Goal: Transaction & Acquisition: Purchase product/service

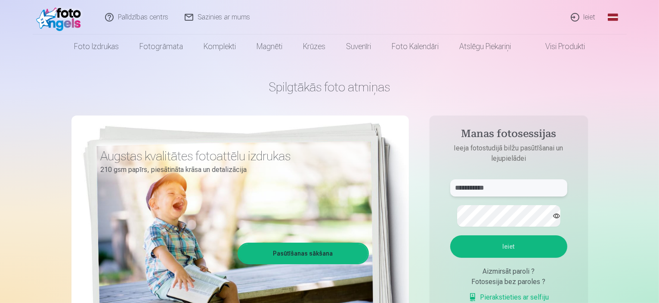
click at [516, 196] on input "**********" at bounding box center [509, 187] width 117 height 17
click at [532, 196] on input "**********" at bounding box center [509, 187] width 117 height 17
type input "*"
type input "**********"
click at [550, 226] on button "button" at bounding box center [557, 215] width 21 height 21
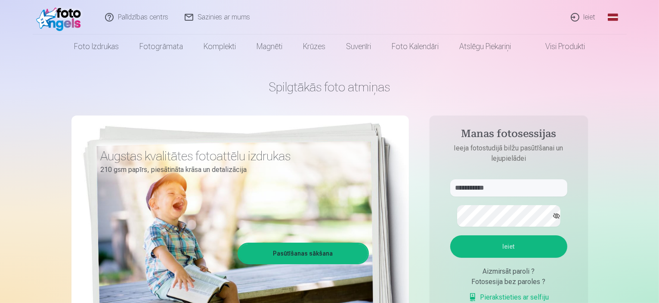
click at [526, 258] on button "Ieiet" at bounding box center [509, 246] width 117 height 22
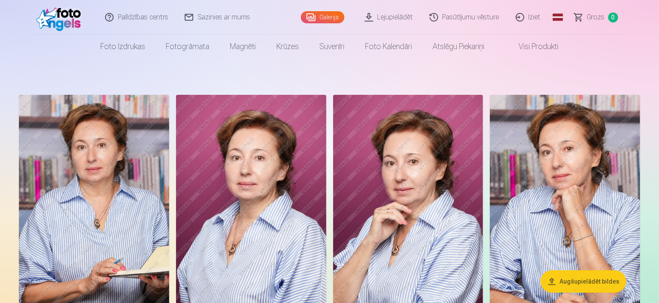
click at [570, 276] on button "Augšupielādēt bildes" at bounding box center [584, 281] width 86 height 22
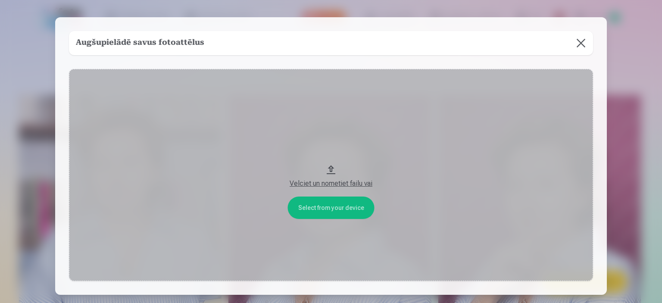
click at [329, 180] on button "Velciet un nometiet failu vai" at bounding box center [331, 175] width 524 height 212
click at [593, 50] on button at bounding box center [581, 43] width 24 height 24
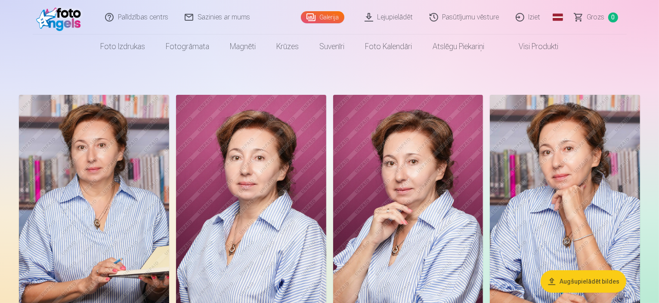
click at [357, 17] on link "Lejupielādēt" at bounding box center [389, 17] width 65 height 34
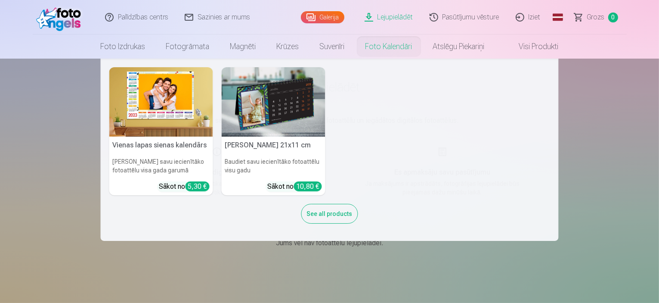
click at [604, 112] on nav "Vienas lapas sienas kalendārs Parādiet savu iecienītāko fotoattēlu visa gada ga…" at bounding box center [329, 150] width 659 height 182
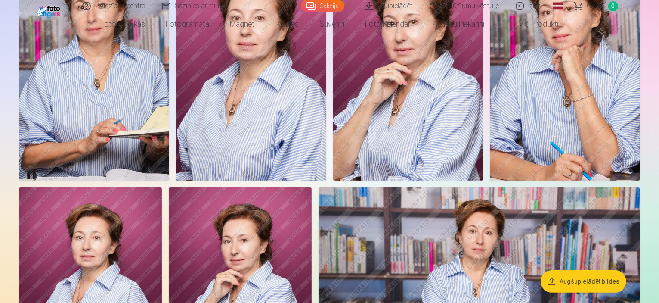
scroll to position [86, 0]
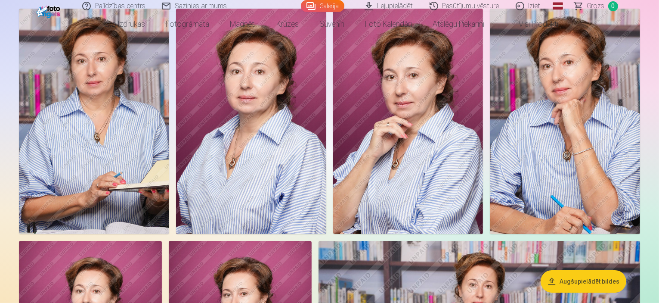
click at [169, 189] on img at bounding box center [94, 121] width 150 height 225
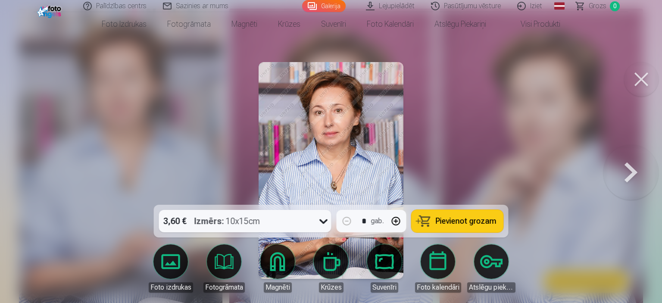
click at [470, 217] on span "Pievienot grozam" at bounding box center [465, 221] width 61 height 8
click at [634, 96] on button at bounding box center [641, 79] width 34 height 34
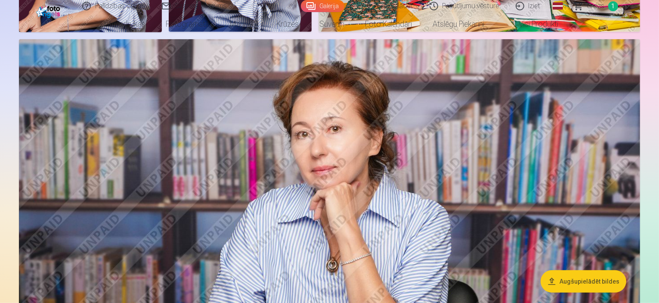
scroll to position [603, 0]
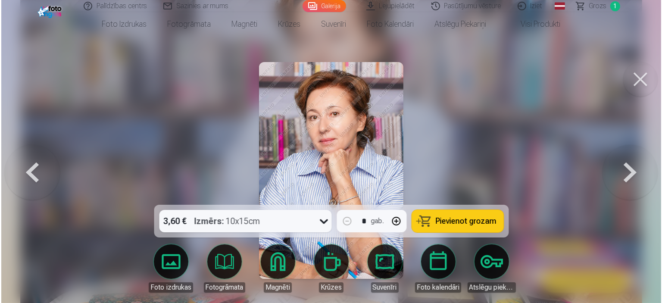
scroll to position [605, 0]
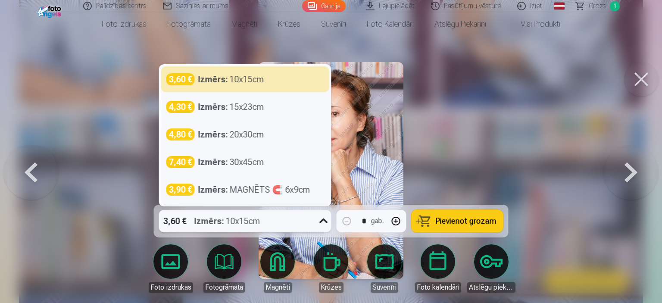
click at [317, 214] on icon at bounding box center [324, 221] width 14 height 14
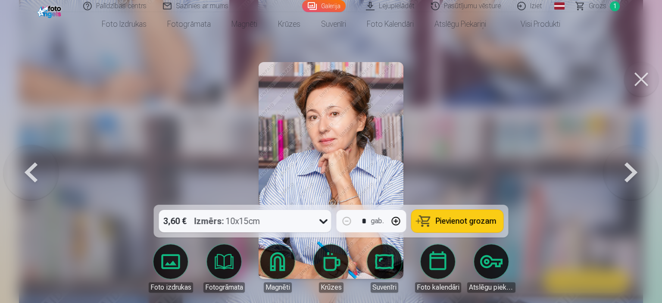
click at [438, 48] on div at bounding box center [331, 151] width 662 height 303
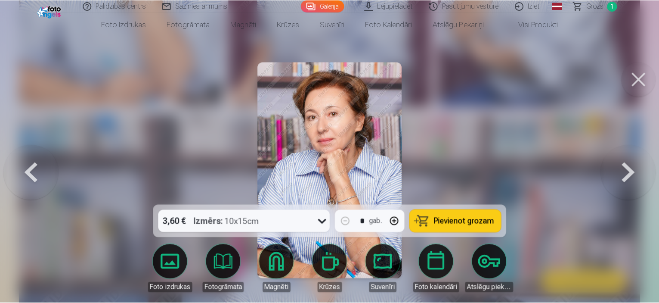
scroll to position [603, 0]
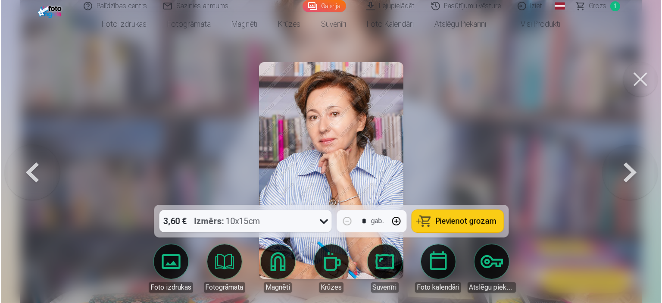
scroll to position [605, 0]
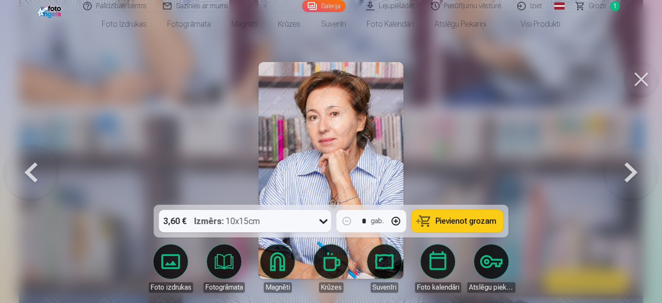
click at [472, 217] on span "Pievienot grozam" at bounding box center [465, 221] width 61 height 8
click at [642, 96] on button at bounding box center [641, 79] width 34 height 34
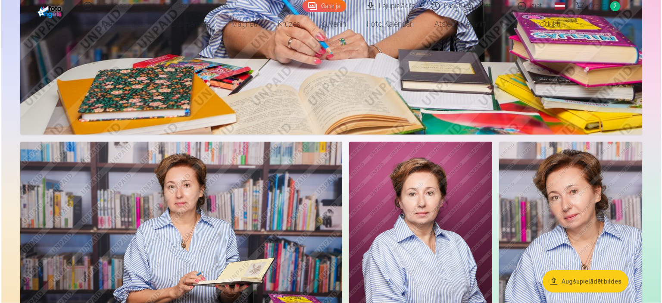
scroll to position [1206, 0]
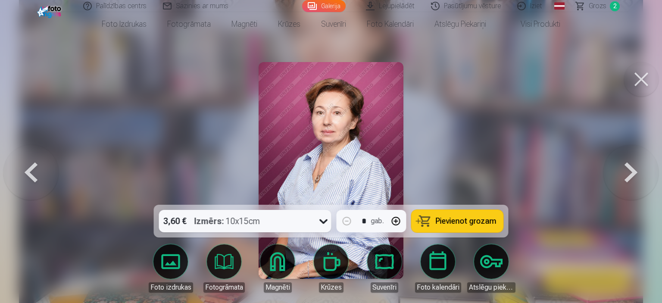
click at [317, 214] on icon at bounding box center [324, 221] width 14 height 14
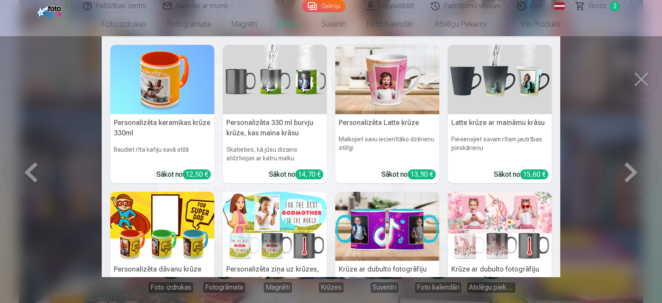
click at [49, 141] on nav "Personalizēta keramikas krūze 330ml Baudiet rīta kafiju savā stilā Sākot no 12,…" at bounding box center [331, 156] width 662 height 241
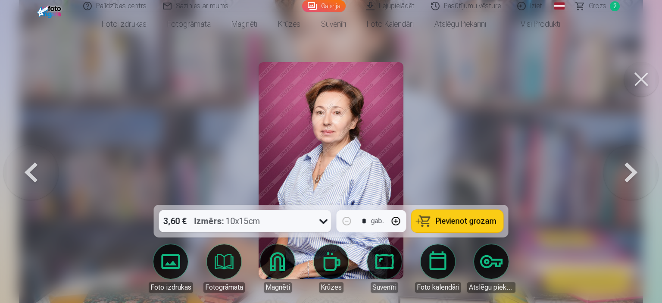
click at [474, 217] on span "Pievienot grozam" at bounding box center [465, 221] width 61 height 8
click at [629, 94] on button at bounding box center [641, 79] width 34 height 34
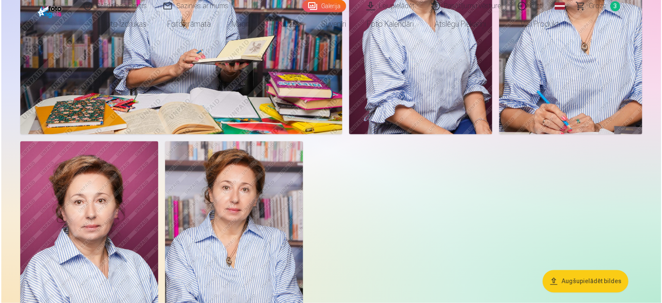
scroll to position [1547, 0]
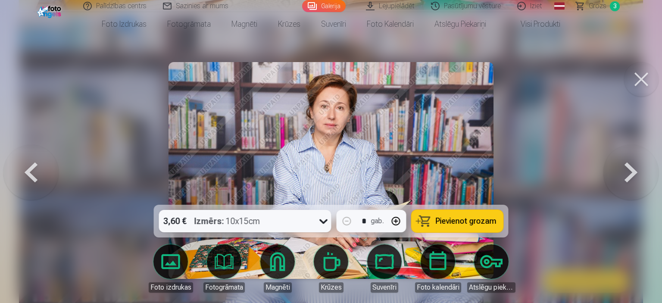
click at [485, 217] on span "Pievienot grozam" at bounding box center [465, 221] width 61 height 8
click at [624, 196] on button at bounding box center [630, 170] width 55 height 51
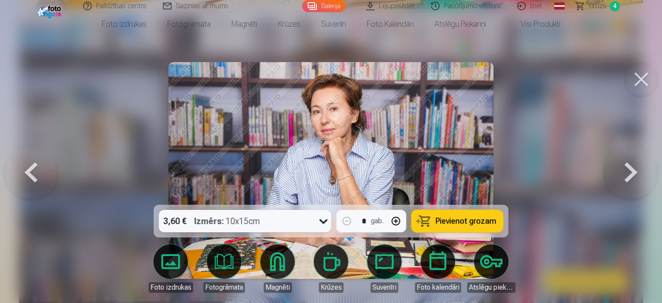
click at [624, 196] on button at bounding box center [630, 170] width 55 height 51
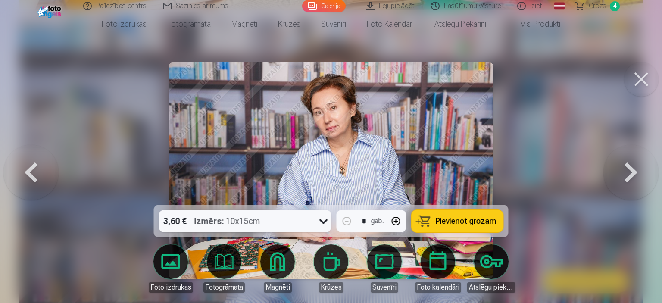
click at [36, 196] on button at bounding box center [30, 170] width 55 height 51
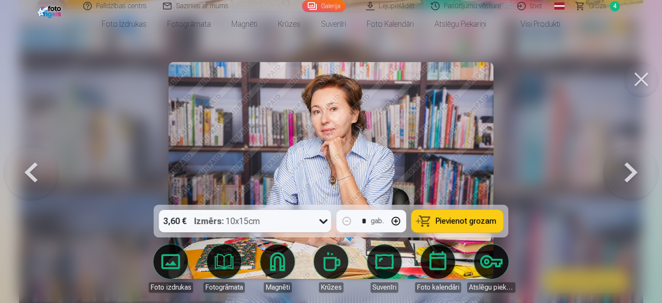
click at [36, 196] on button at bounding box center [30, 170] width 55 height 51
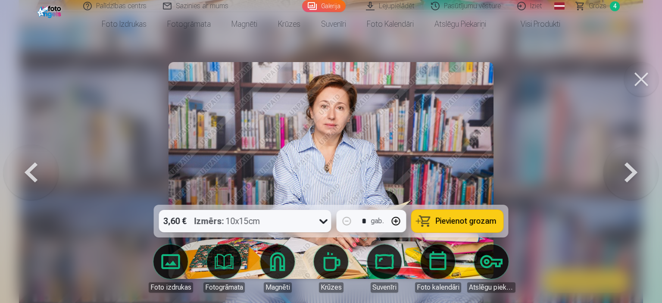
click at [617, 196] on button at bounding box center [630, 170] width 55 height 51
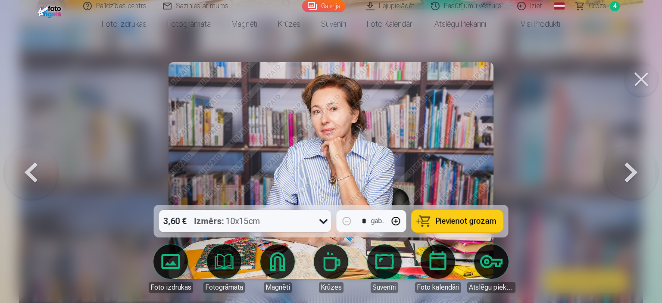
click at [625, 196] on button at bounding box center [630, 170] width 55 height 51
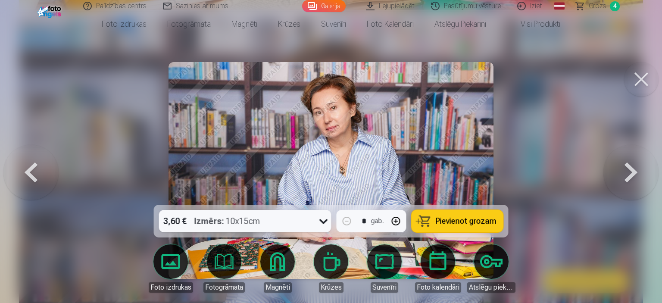
click at [464, 217] on span "Pievienot grozam" at bounding box center [465, 221] width 61 height 8
click at [621, 196] on button at bounding box center [630, 170] width 55 height 51
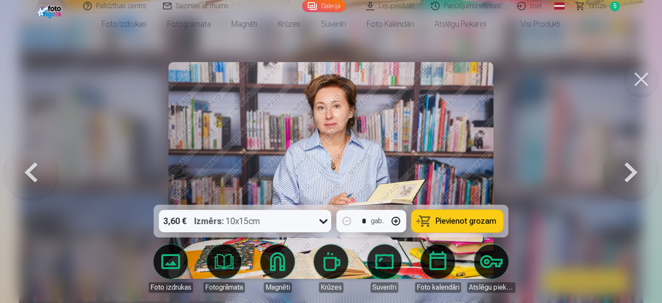
click at [622, 196] on button at bounding box center [630, 170] width 55 height 51
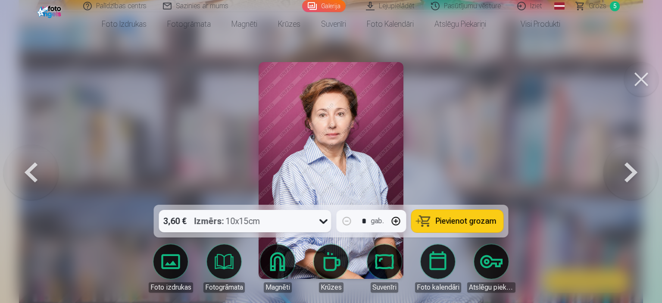
click at [625, 196] on button at bounding box center [630, 170] width 55 height 51
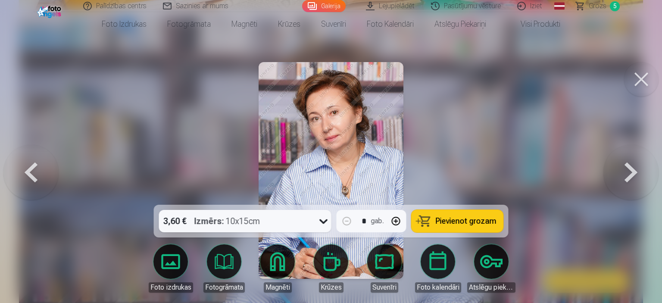
click at [481, 217] on span "Pievienot grozam" at bounding box center [465, 221] width 61 height 8
click at [617, 196] on button at bounding box center [630, 170] width 55 height 51
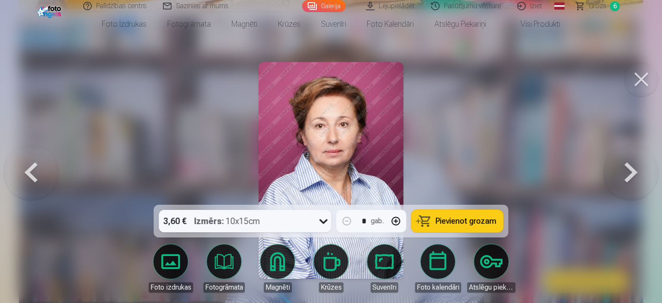
click at [620, 196] on button at bounding box center [630, 170] width 55 height 51
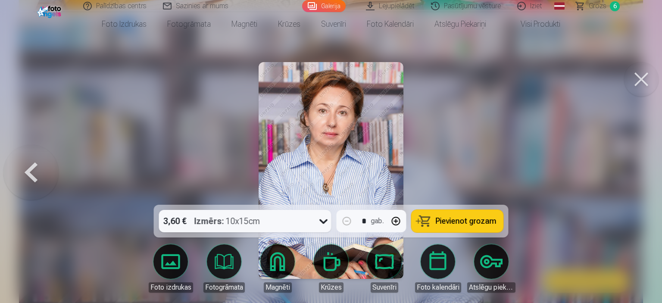
click at [621, 217] on div at bounding box center [331, 151] width 662 height 303
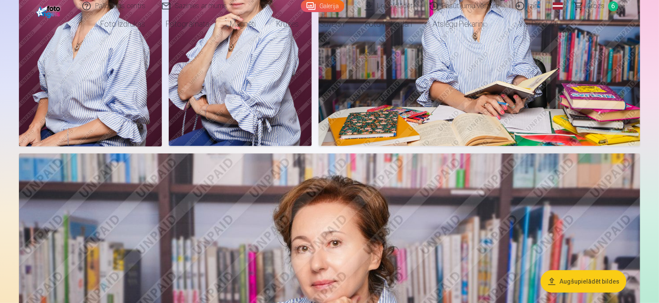
scroll to position [251, 0]
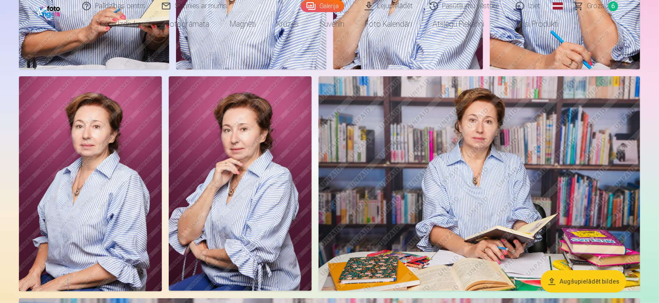
click at [591, 7] on span "Grozs" at bounding box center [596, 6] width 18 height 10
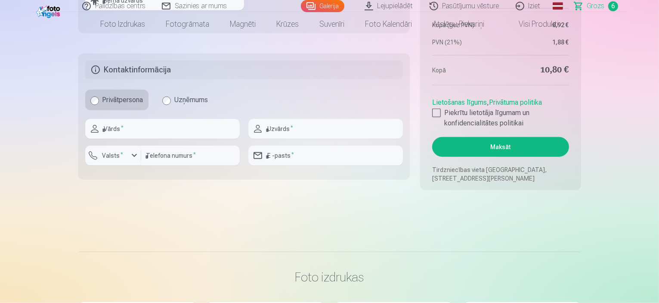
scroll to position [991, 0]
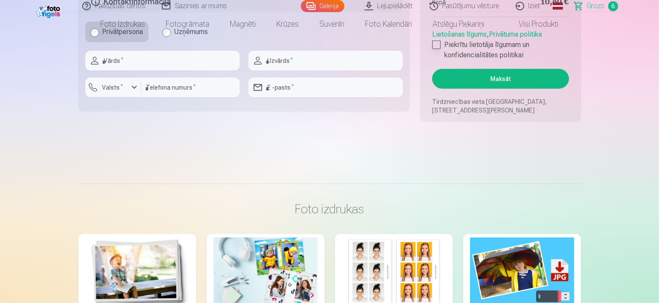
click at [441, 49] on div at bounding box center [436, 44] width 9 height 9
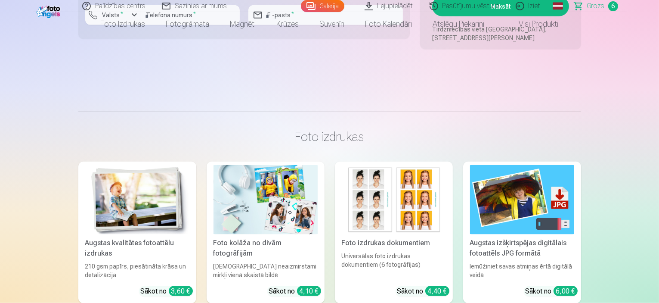
scroll to position [1077, 0]
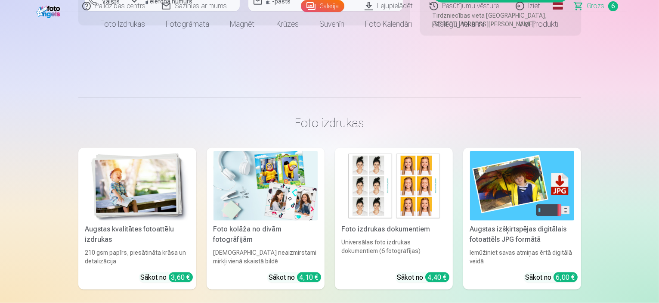
type input "********"
type input "*******"
click at [153, 11] on input "number" at bounding box center [190, 1] width 99 height 20
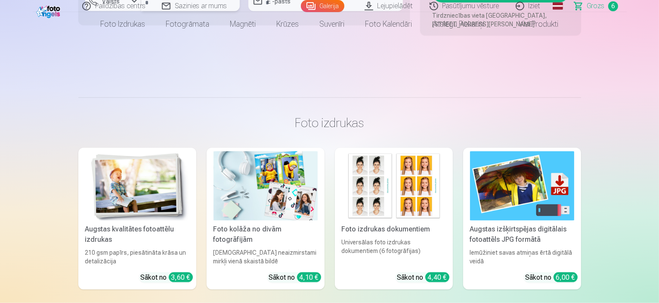
type input "********"
click at [292, 11] on input "email" at bounding box center [326, 1] width 155 height 20
type input "**********"
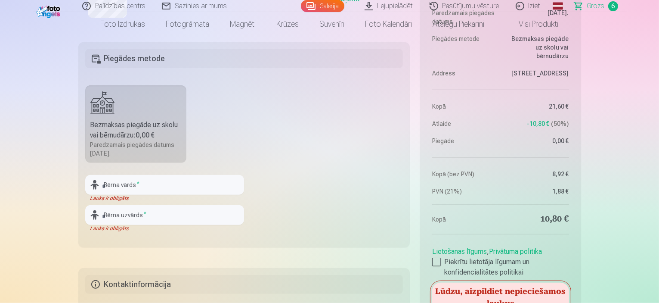
scroll to position [818, 0]
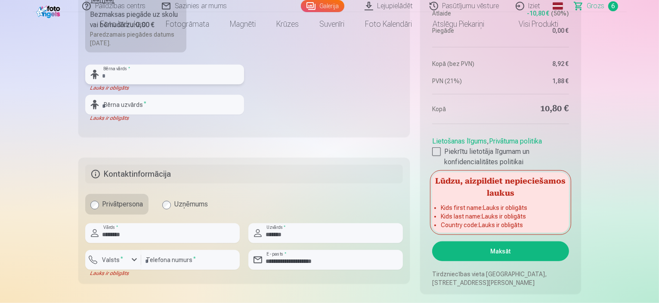
click at [125, 84] on input "text" at bounding box center [164, 75] width 159 height 20
click at [127, 115] on input "text" at bounding box center [164, 105] width 159 height 20
click at [127, 84] on input "text" at bounding box center [164, 75] width 159 height 20
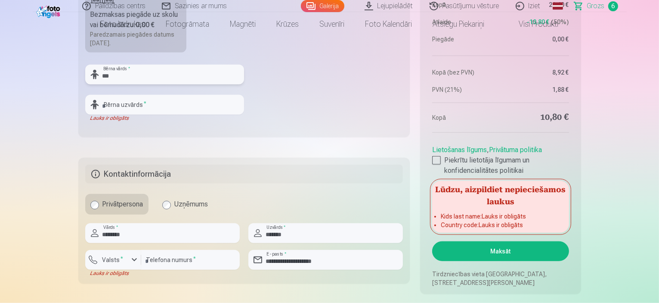
type input "***"
click at [156, 115] on input "text" at bounding box center [164, 105] width 159 height 20
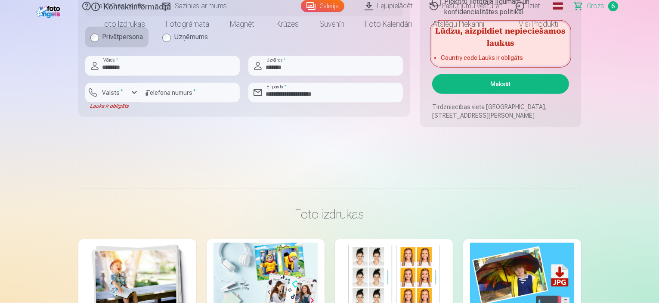
scroll to position [1077, 0]
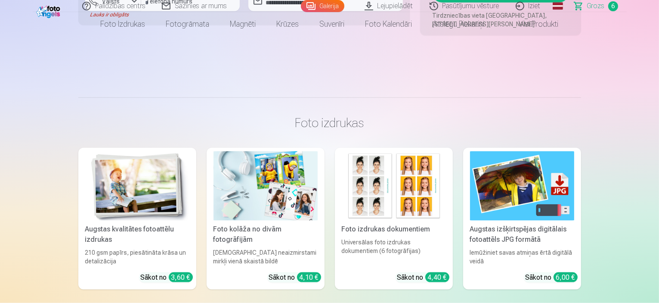
type input "***"
click at [127, 6] on label "Valsts *" at bounding box center [113, 1] width 28 height 9
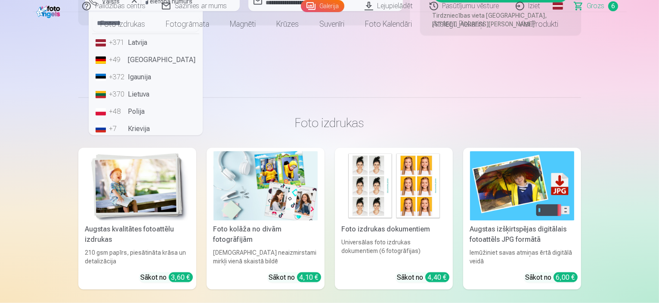
click at [140, 51] on li "+371 Latvija" at bounding box center [145, 42] width 107 height 17
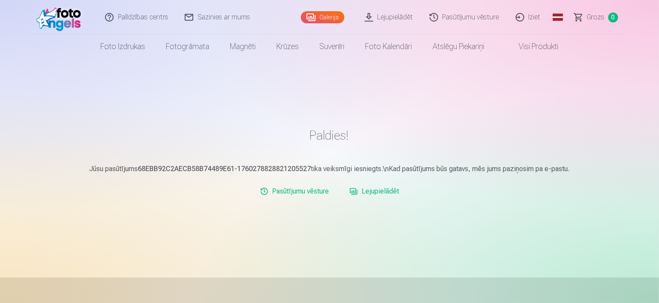
click at [398, 200] on link "Lejupielādēt" at bounding box center [374, 191] width 56 height 17
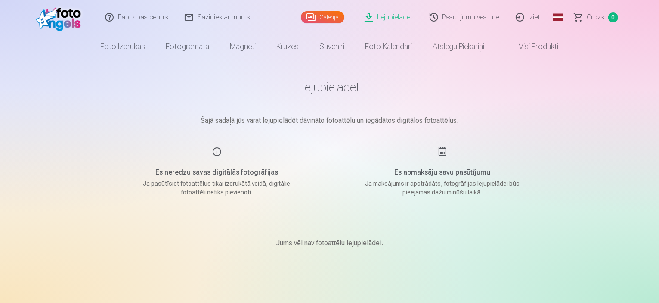
click at [357, 16] on link "Lejupielādēt" at bounding box center [389, 17] width 65 height 34
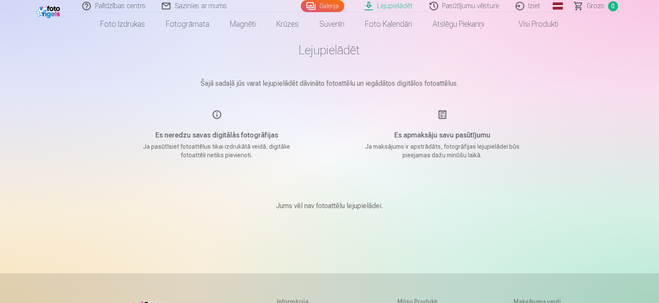
scroll to position [86, 0]
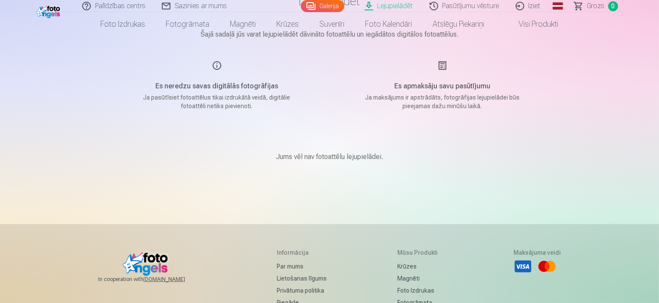
click at [446, 91] on h5 "Es apmaksāju savu pasūtījumu" at bounding box center [443, 86] width 164 height 10
click at [443, 86] on div "Es apmaksāju savu pasūtījumu Ja maksājums ir apstrādāts, fotogrāfijas lejupielā…" at bounding box center [442, 85] width 205 height 50
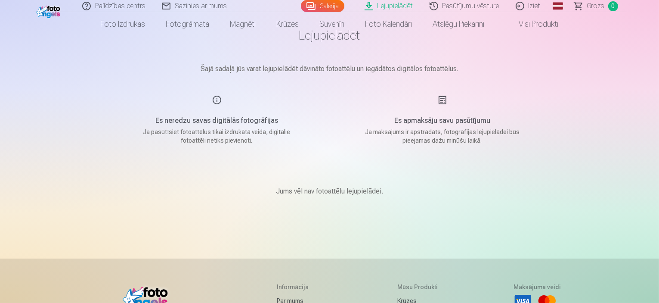
scroll to position [0, 0]
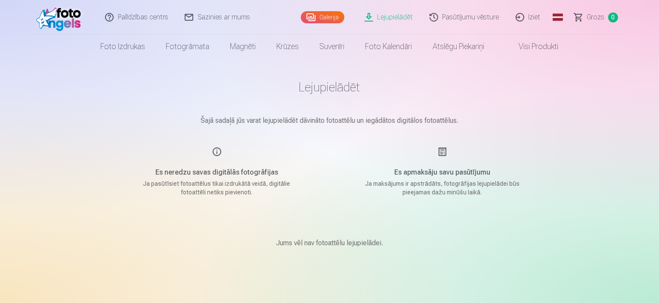
click at [445, 172] on div "Es apmaksāju savu pasūtījumu Ja maksājums ir apstrādāts, fotogrāfijas lejupielā…" at bounding box center [442, 171] width 205 height 50
click at [444, 174] on div "Es apmaksāju savu pasūtījumu Ja maksājums ir apstrādāts, fotogrāfijas lejupielā…" at bounding box center [442, 171] width 205 height 50
click at [453, 196] on p "Ja maksājums ir apstrādāts, fotogrāfijas lejupielādei būs pieejamas dažu minūšu…" at bounding box center [443, 187] width 164 height 17
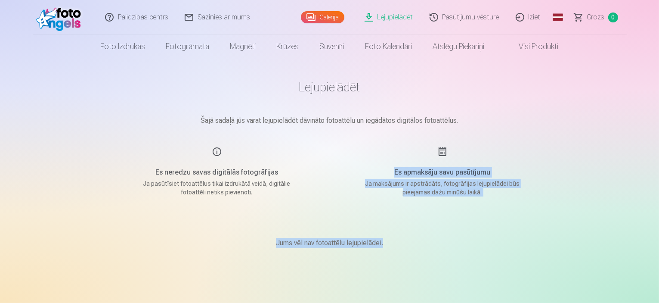
drag, startPoint x: 385, startPoint y: 202, endPoint x: 497, endPoint y: 234, distance: 116.4
click at [525, 247] on main "Lejupielādēt Šajā sadaļā jūs varat lejupielādēt dāvināto fotoattēlu un iegādāto…" at bounding box center [330, 174] width 431 height 231
click at [461, 196] on div "Es apmaksāju savu pasūtījumu Ja maksājums ir apstrādāts, fotogrāfijas lejupielā…" at bounding box center [442, 171] width 205 height 50
click at [444, 193] on div "Es apmaksāju savu pasūtījumu Ja maksājums ir apstrādāts, fotogrāfijas lejupielā…" at bounding box center [442, 171] width 205 height 50
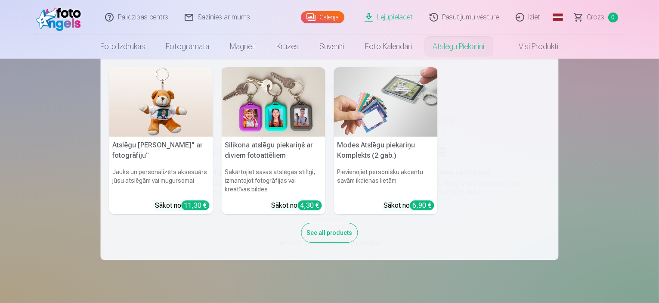
click at [592, 119] on nav "Atslēgu piekariņš Lācītis" ar fotogrāfiju" Jauks un personalizēts aksesuārs jūs…" at bounding box center [329, 159] width 659 height 201
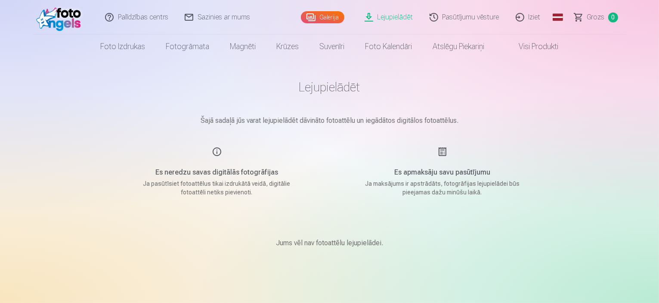
click at [301, 15] on link "Galerija" at bounding box center [323, 17] width 44 height 12
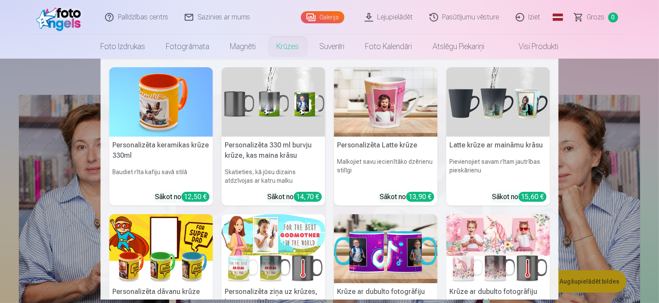
click at [609, 118] on nav "Personalizēta keramikas krūze 330ml Baudiet rīta kafiju savā stilā Sākot no 12,…" at bounding box center [329, 179] width 659 height 241
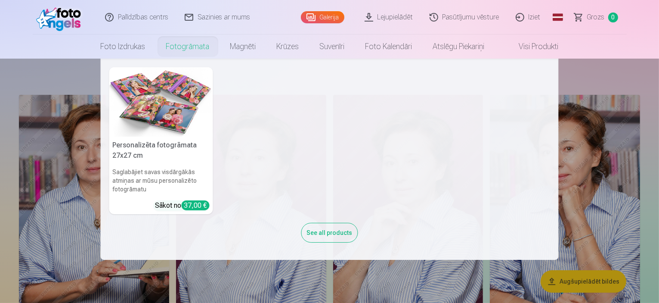
click at [156, 53] on link "Fotogrāmata" at bounding box center [188, 46] width 64 height 24
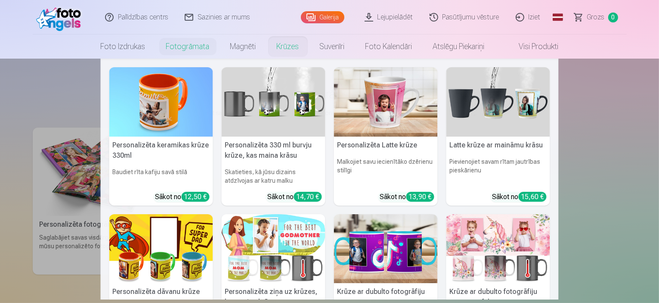
click at [270, 50] on link "Krūzes" at bounding box center [288, 46] width 43 height 24
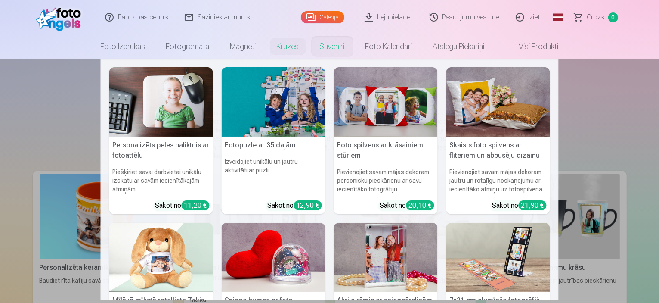
click at [333, 54] on link "Suvenīri" at bounding box center [333, 46] width 46 height 24
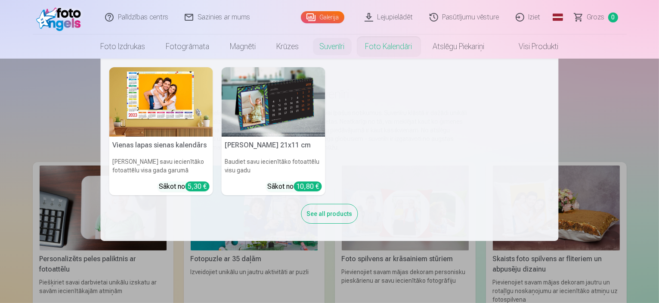
click at [395, 53] on link "Foto kalendāri" at bounding box center [389, 46] width 68 height 24
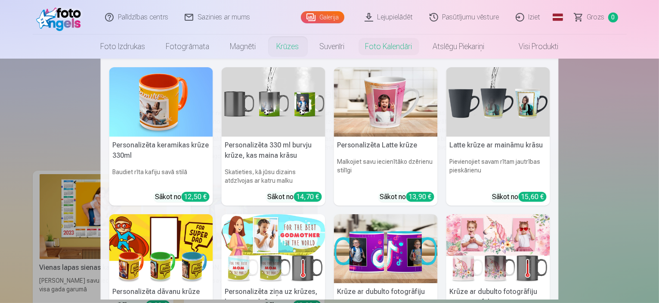
click at [276, 52] on link "Krūzes" at bounding box center [288, 46] width 43 height 24
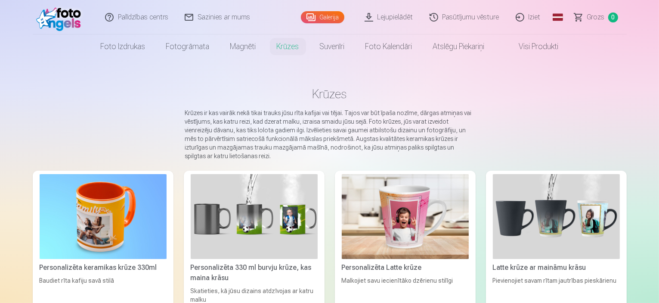
click at [301, 17] on link "Galerija" at bounding box center [323, 17] width 44 height 12
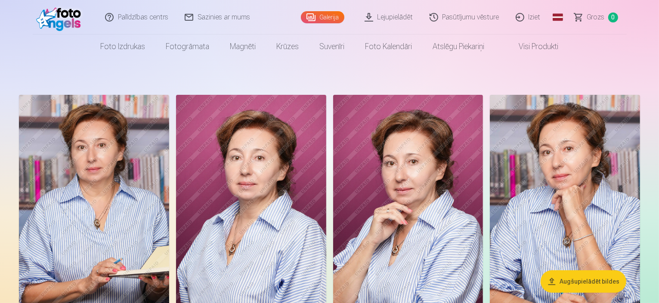
click at [357, 17] on link "Lejupielādēt" at bounding box center [389, 17] width 65 height 34
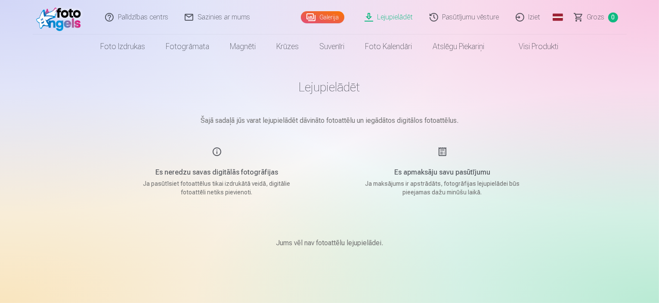
click at [301, 17] on link "Galerija" at bounding box center [323, 17] width 44 height 12
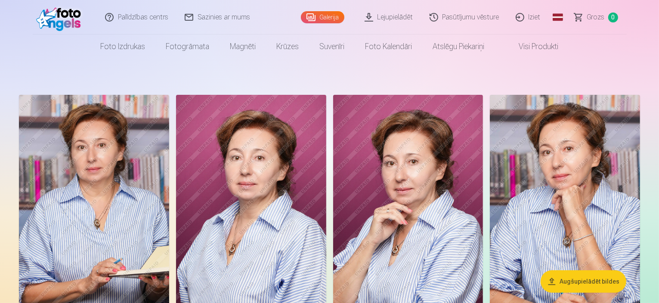
click at [357, 19] on link "Lejupielādēt" at bounding box center [389, 17] width 65 height 34
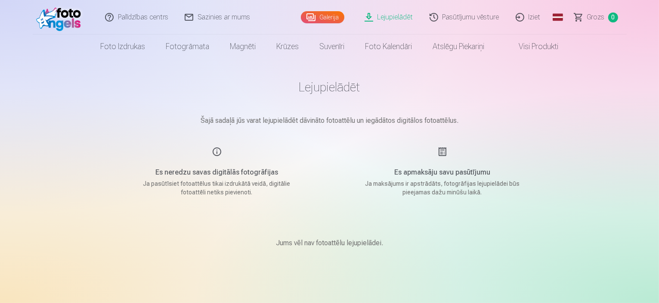
click at [301, 15] on link "Galerija" at bounding box center [323, 17] width 44 height 12
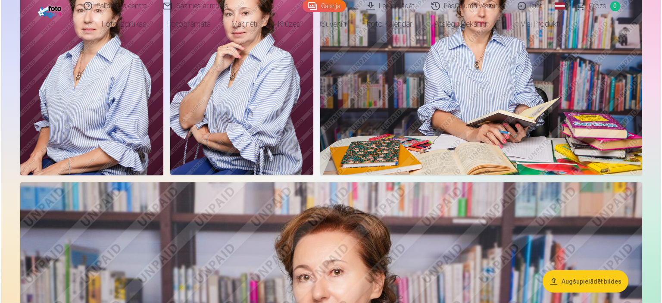
scroll to position [474, 0]
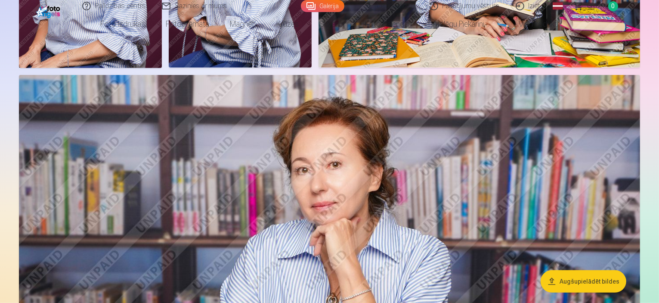
click at [586, 274] on button "Augšupielādēt bildes" at bounding box center [584, 281] width 86 height 22
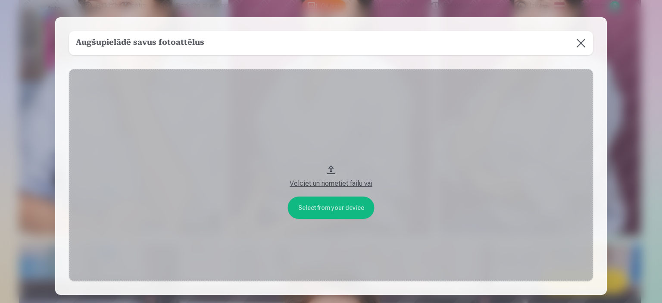
click at [328, 189] on div "Velciet un nometiet failu vai" at bounding box center [331, 183] width 507 height 10
click at [322, 222] on button "Velciet un nometiet failu vai" at bounding box center [331, 175] width 524 height 212
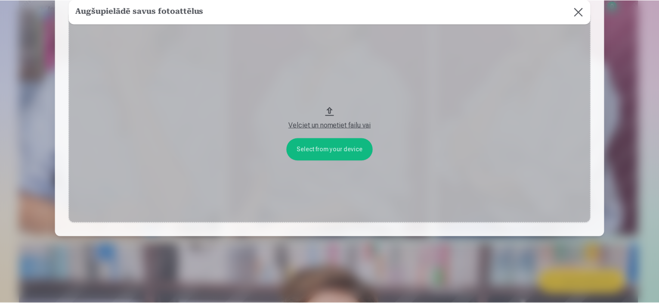
scroll to position [0, 0]
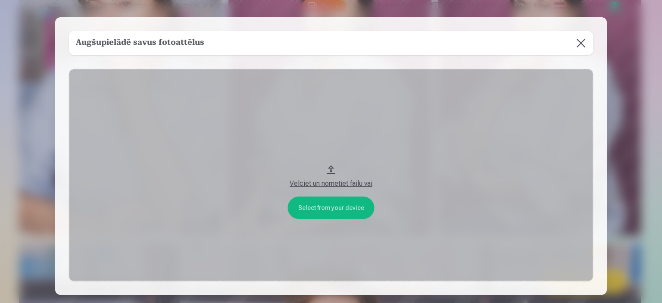
click at [329, 177] on button "Velciet un nometiet failu vai" at bounding box center [331, 175] width 524 height 212
drag, startPoint x: 619, startPoint y: 50, endPoint x: 589, endPoint y: 63, distance: 33.2
click at [593, 50] on button at bounding box center [581, 43] width 24 height 24
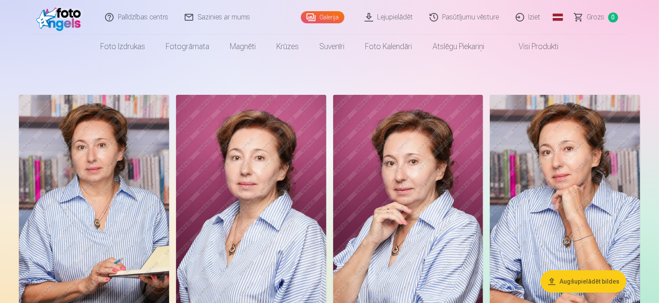
click at [301, 15] on link "Galerija" at bounding box center [323, 17] width 44 height 12
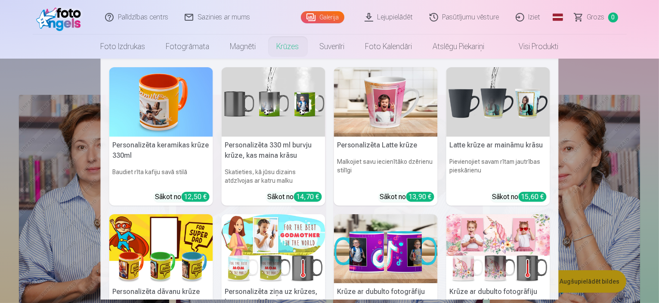
drag, startPoint x: 645, startPoint y: 131, endPoint x: 640, endPoint y: 130, distance: 4.3
click at [643, 131] on nav "Personalizēta keramikas krūze 330ml Baudiet rīta kafiju savā stilā Sākot no 12,…" at bounding box center [329, 179] width 659 height 241
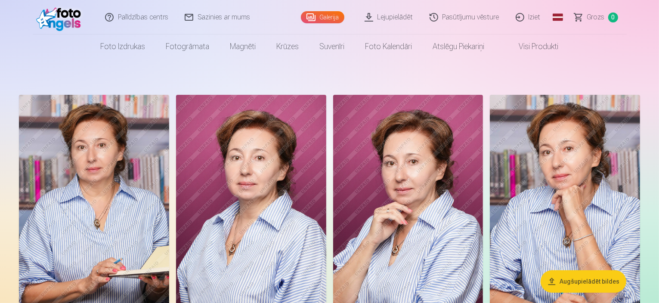
click at [449, 19] on link "Pasūtījumu vēsture" at bounding box center [465, 17] width 86 height 34
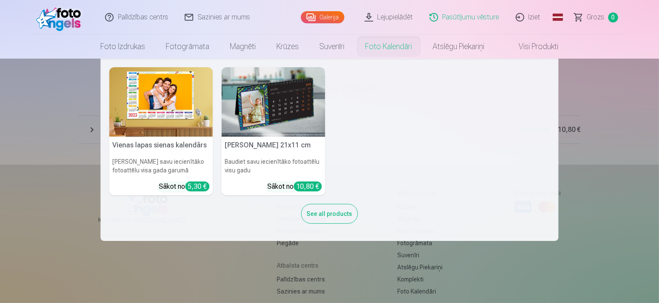
click at [621, 115] on nav "Vienas lapas sienas kalendārs Parādiet savu iecienītāko fotoattēlu visa gada ga…" at bounding box center [329, 150] width 659 height 182
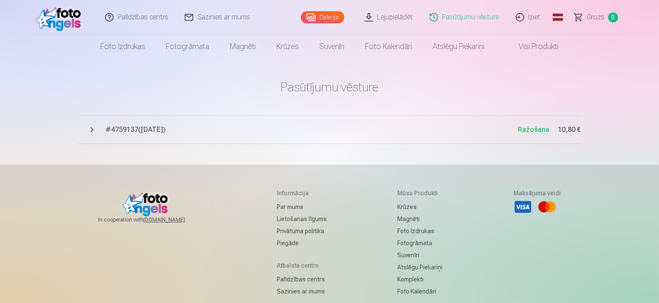
click at [469, 16] on link "Pasūtījumu vēsture" at bounding box center [465, 17] width 86 height 34
click at [463, 17] on link "Pasūtījumu vēsture" at bounding box center [465, 17] width 86 height 34
click at [518, 17] on link "Iziet" at bounding box center [528, 17] width 41 height 34
